Goal: Use online tool/utility

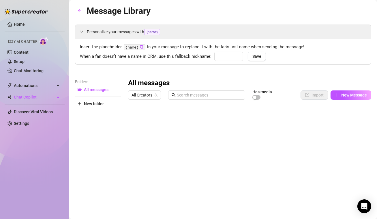
type input "babe"
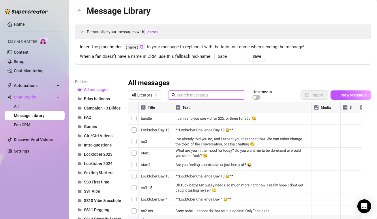
click at [200, 94] on input "text" at bounding box center [209, 95] width 65 height 6
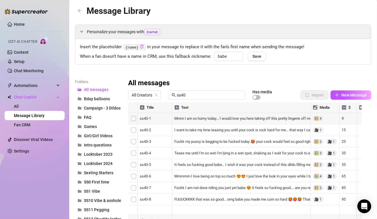
click at [203, 117] on div at bounding box center [247, 166] width 239 height 129
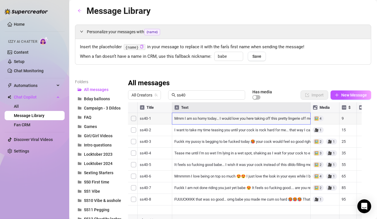
click at [196, 129] on div at bounding box center [247, 166] width 239 height 129
click at [205, 131] on div at bounding box center [247, 166] width 239 height 129
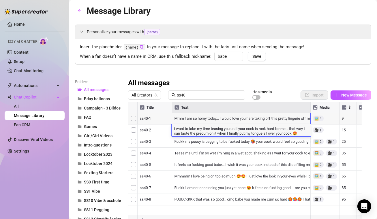
click at [222, 146] on div at bounding box center [247, 166] width 239 height 129
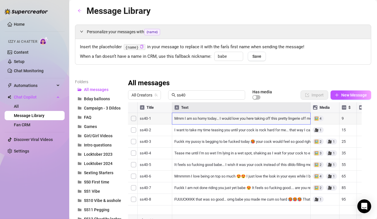
click at [209, 144] on div at bounding box center [247, 166] width 239 height 129
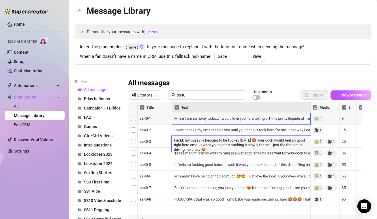
click at [230, 153] on div at bounding box center [247, 166] width 239 height 129
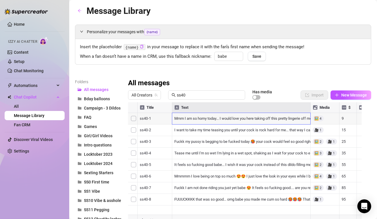
click at [281, 156] on div at bounding box center [247, 166] width 239 height 129
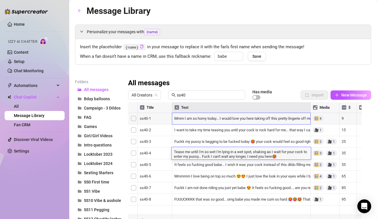
click at [292, 162] on div at bounding box center [247, 166] width 239 height 129
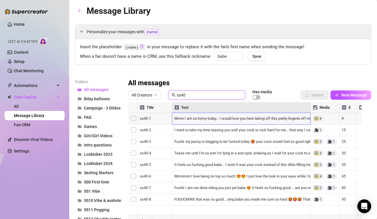
click at [205, 97] on input "ss40" at bounding box center [209, 95] width 65 height 6
click at [208, 96] on input "ss40" at bounding box center [209, 95] width 65 height 6
type input "ss32"
click at [220, 121] on div at bounding box center [247, 166] width 239 height 129
